Goal: Task Accomplishment & Management: Manage account settings

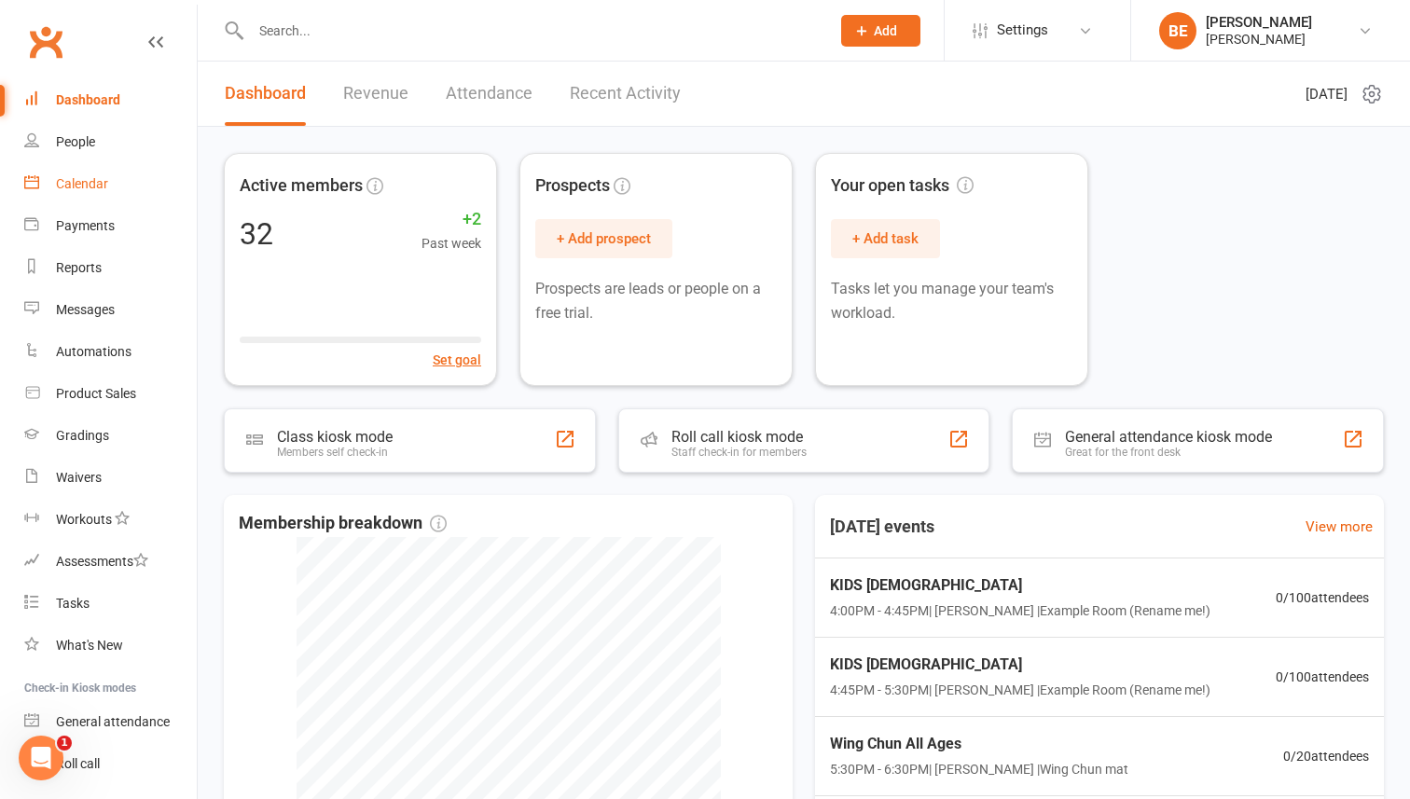
click at [76, 185] on div "Calendar" at bounding box center [82, 183] width 52 height 15
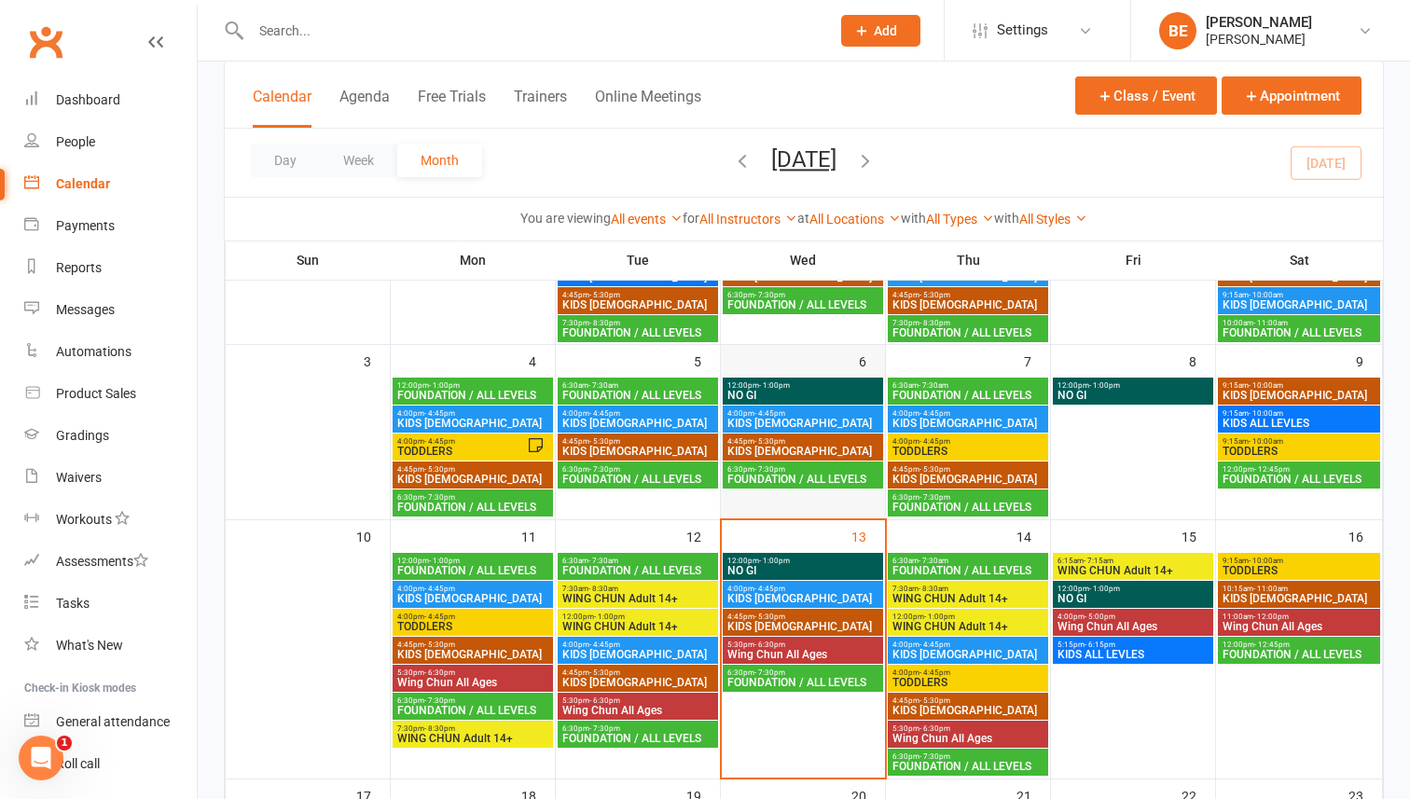
scroll to position [214, 0]
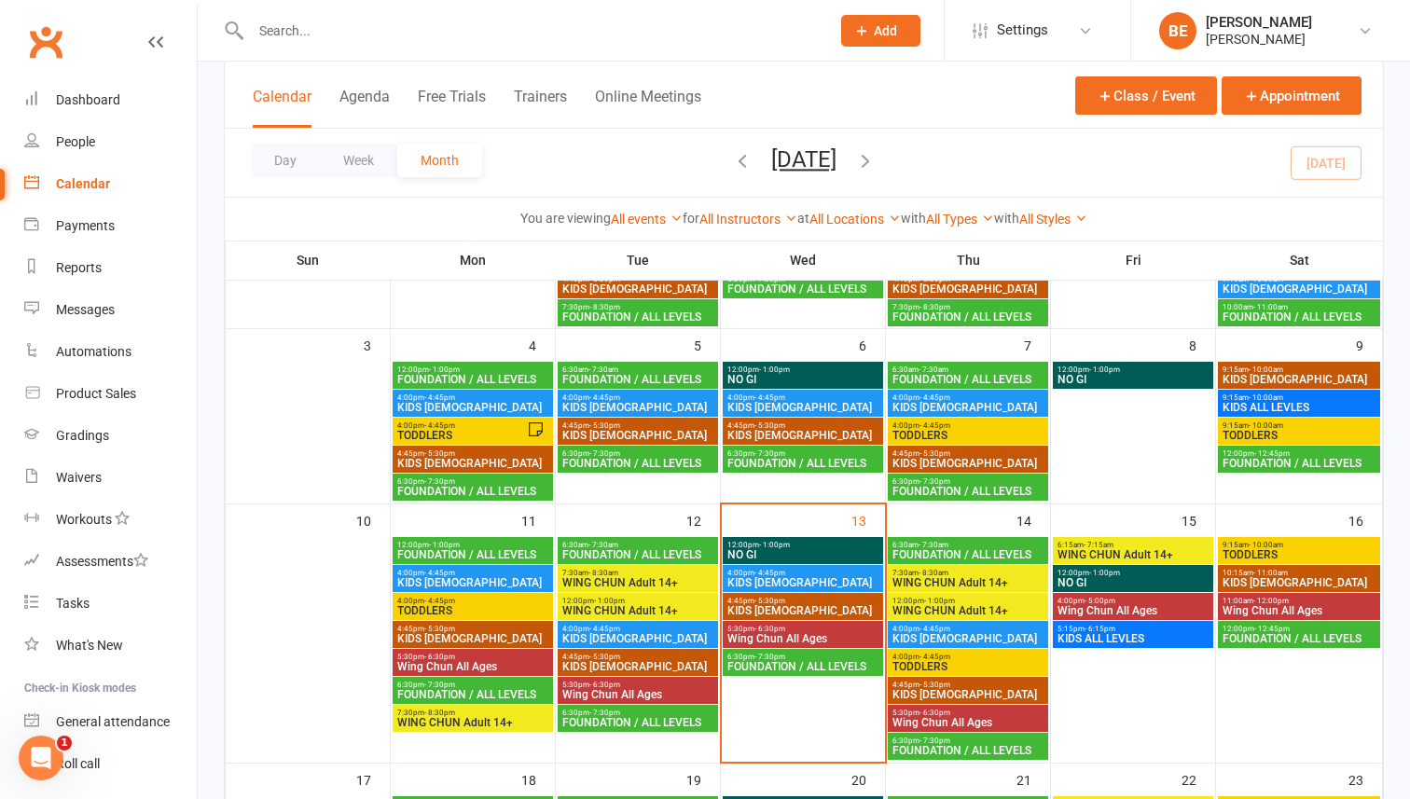
click at [1264, 545] on span "- 10:00am" at bounding box center [1265, 545] width 34 height 8
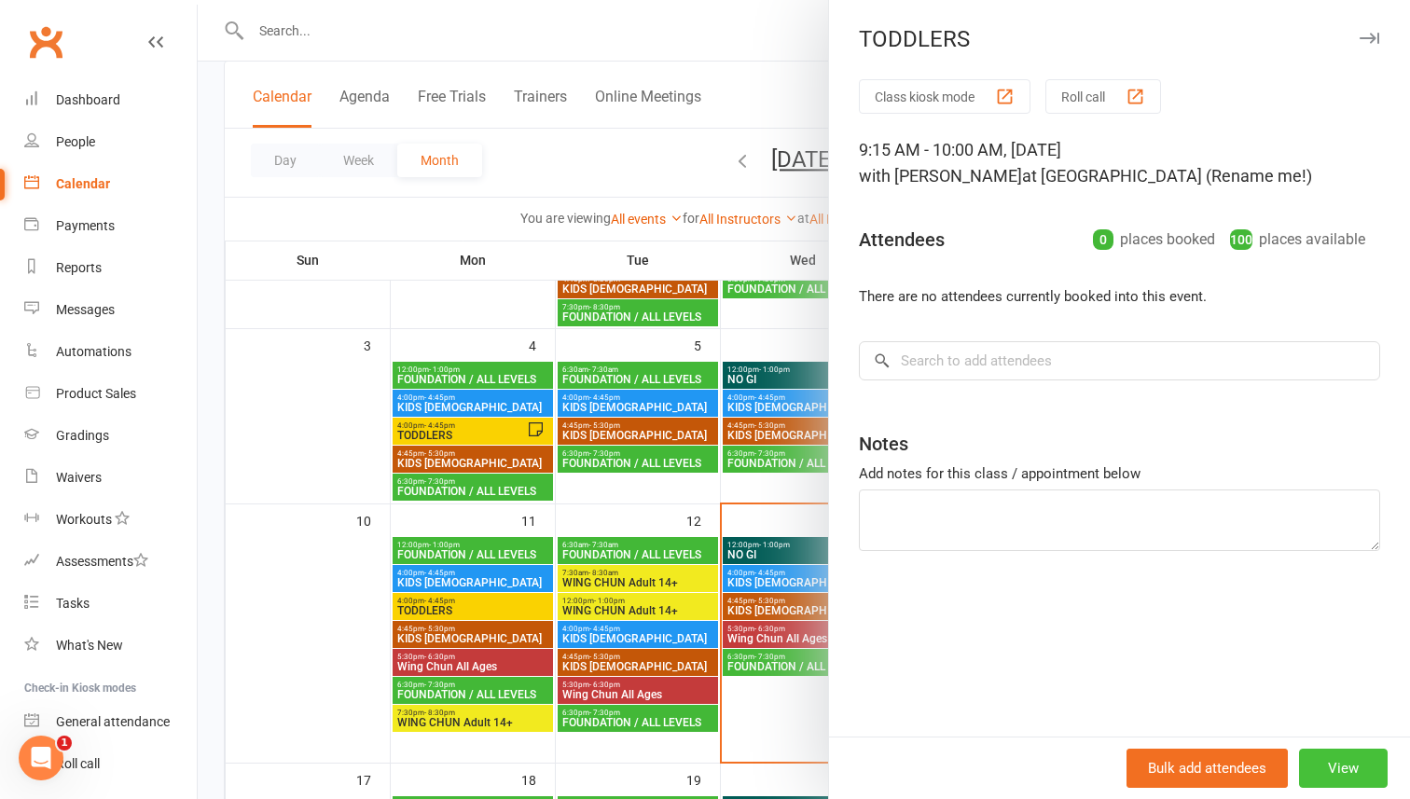
click at [1365, 767] on button "View" at bounding box center [1343, 768] width 89 height 39
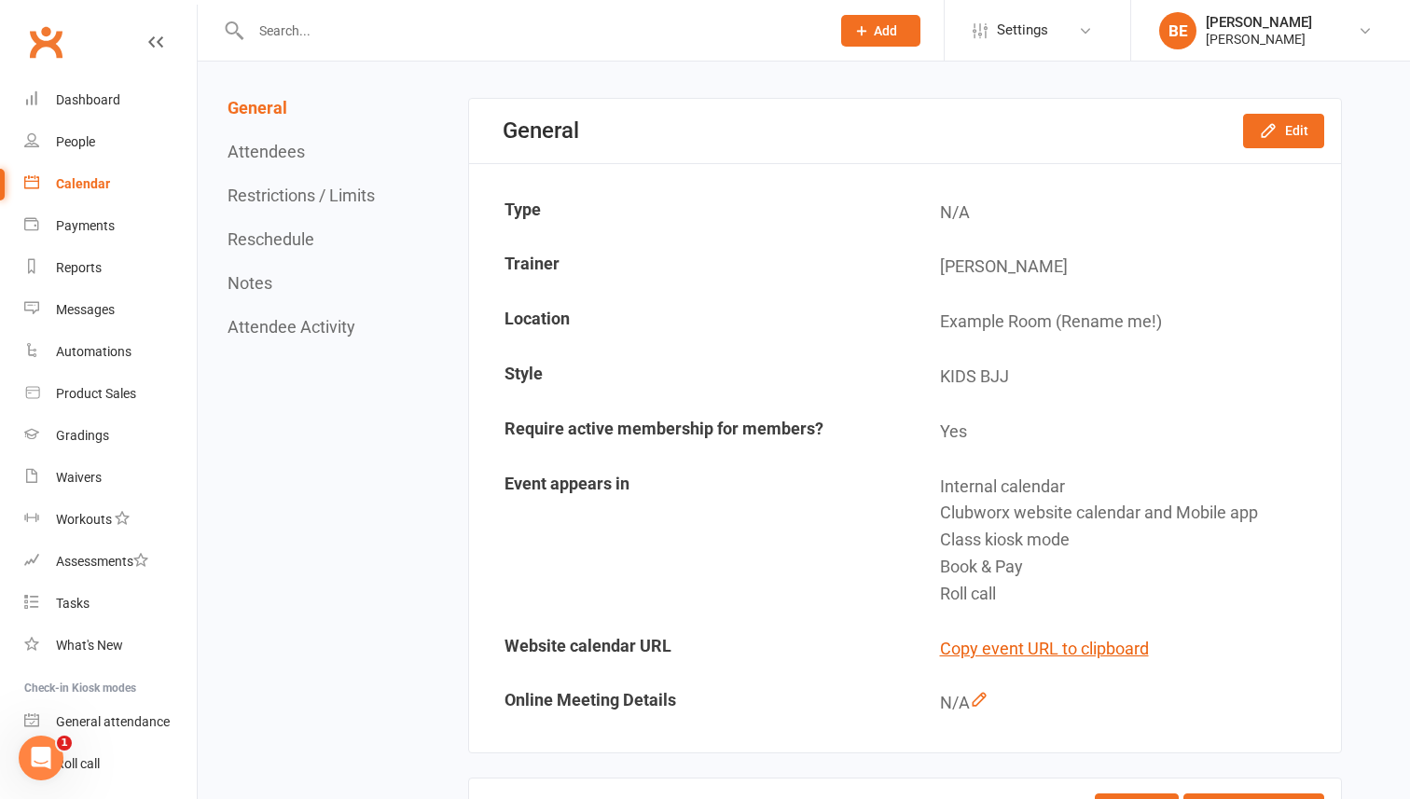
scroll to position [148, 0]
click at [1302, 137] on button "Edit" at bounding box center [1283, 129] width 81 height 34
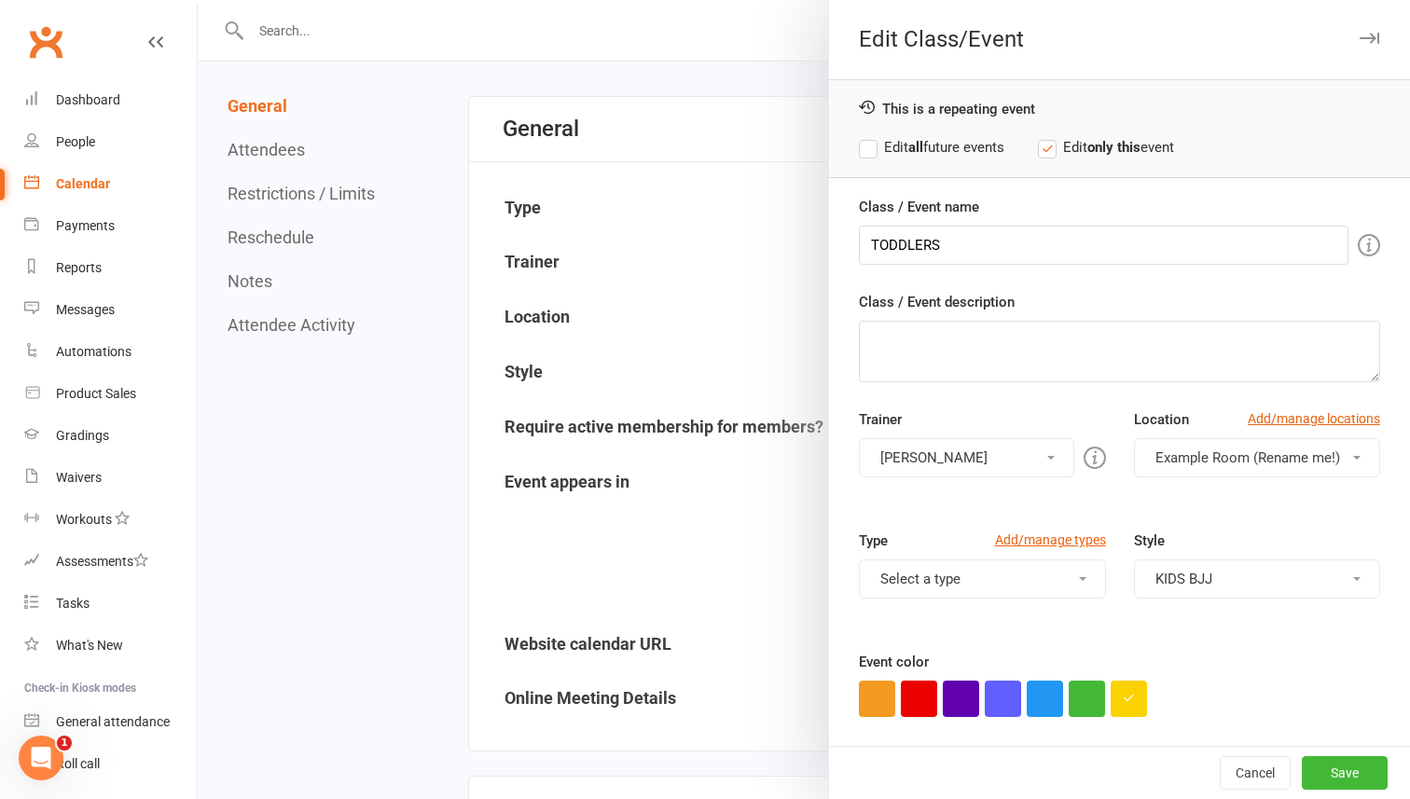
click at [1354, 456] on span "button" at bounding box center [1356, 458] width 7 height 4
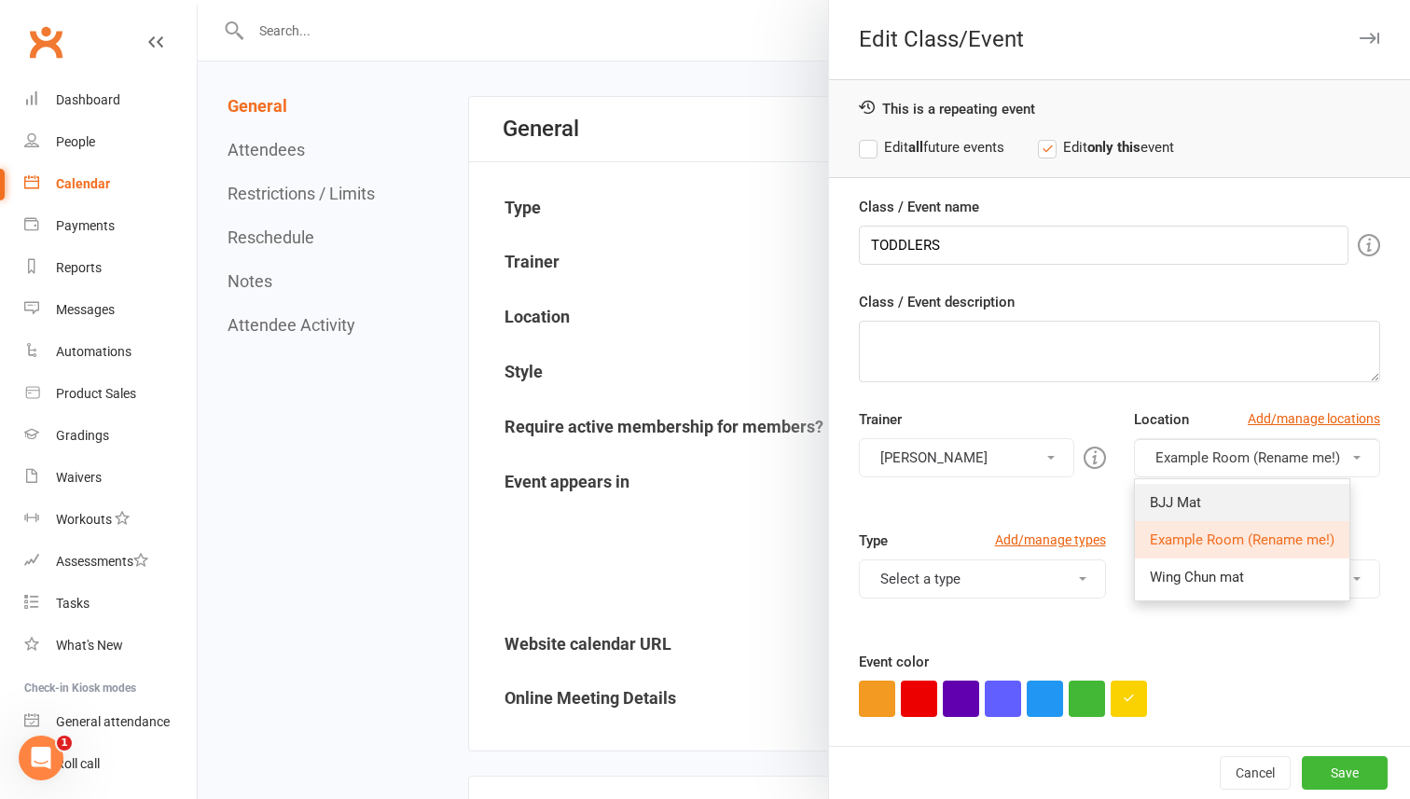
click at [1229, 500] on link "BJJ Mat" at bounding box center [1242, 502] width 214 height 37
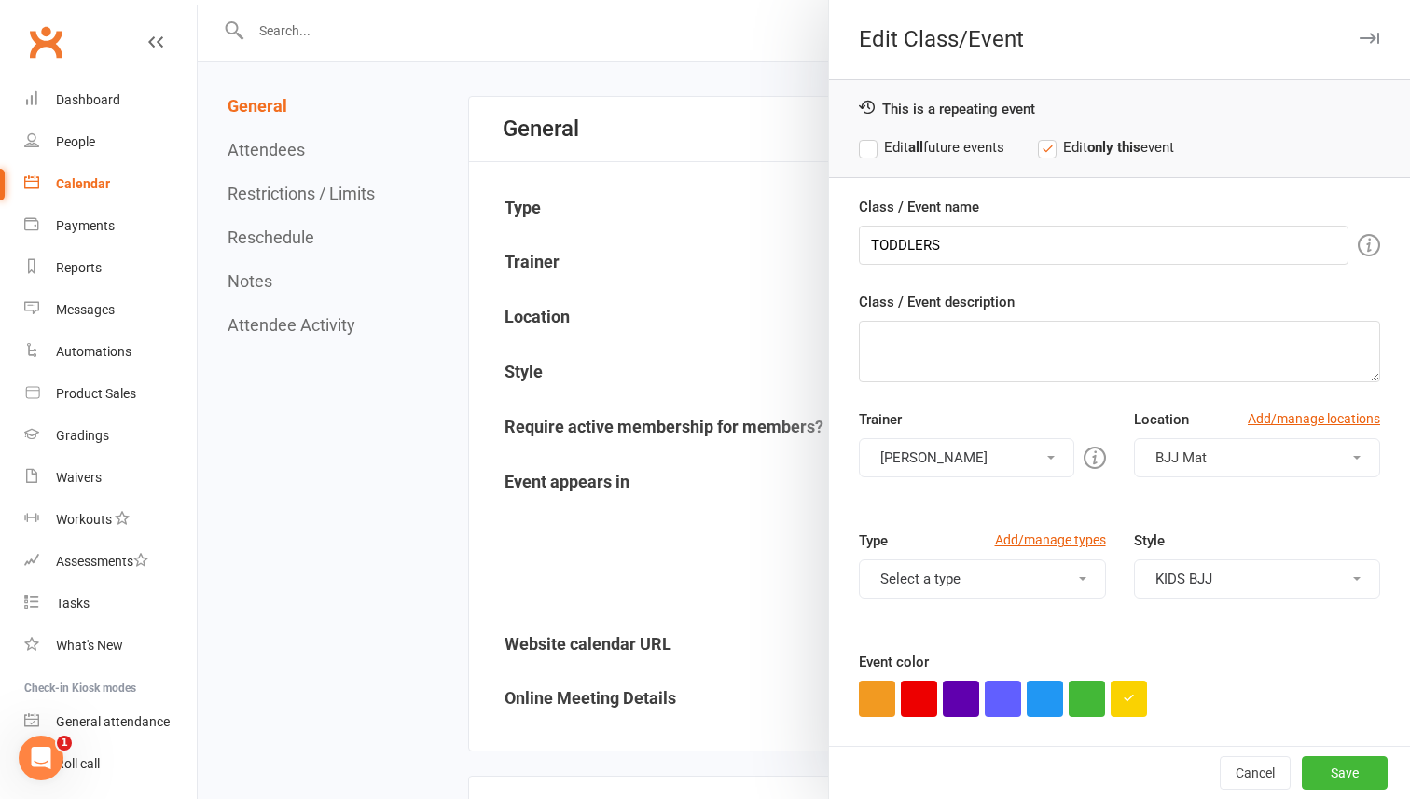
click at [870, 145] on label "Edit all future events" at bounding box center [931, 147] width 145 height 22
click at [1347, 771] on button "Save" at bounding box center [1345, 773] width 86 height 34
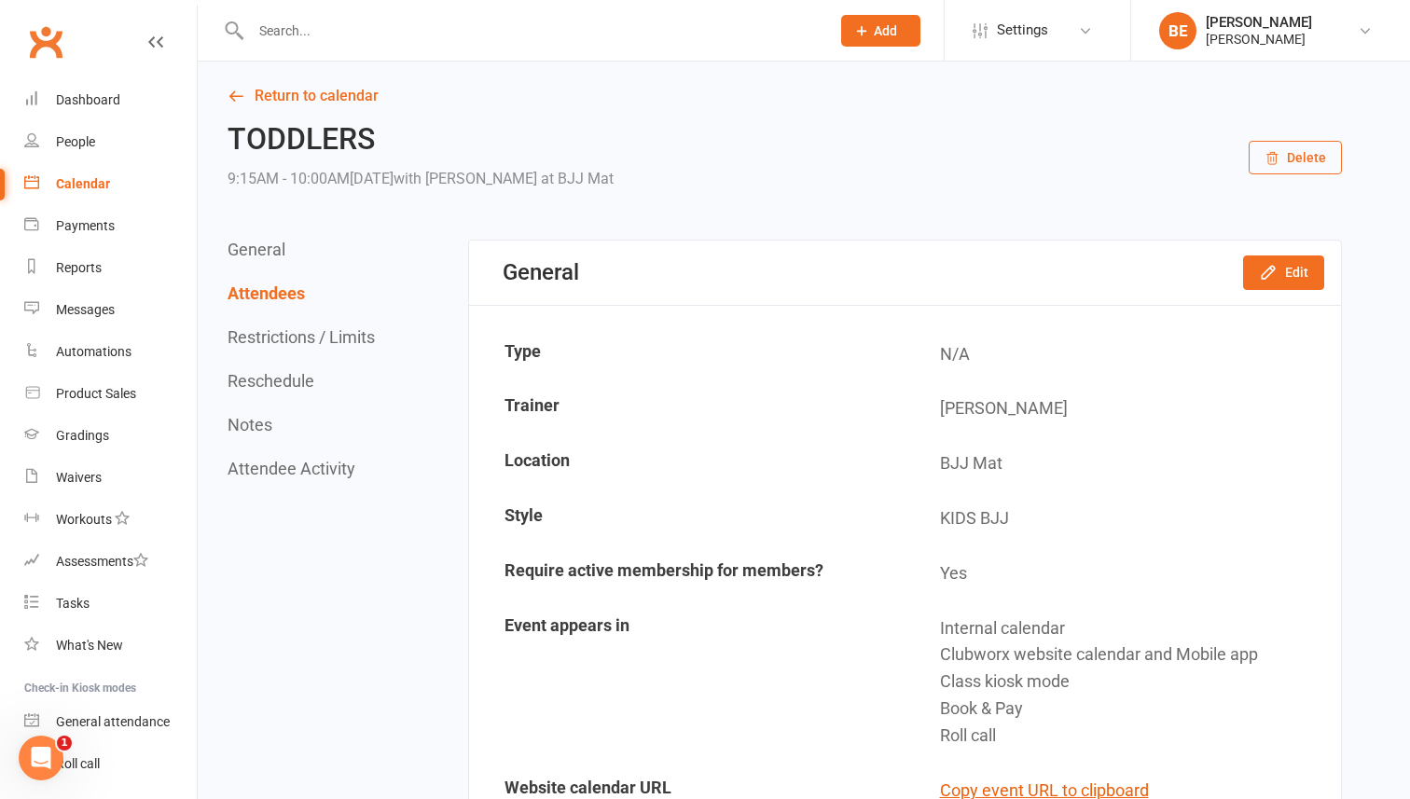
scroll to position [0, 0]
